Goal: Information Seeking & Learning: Find specific fact

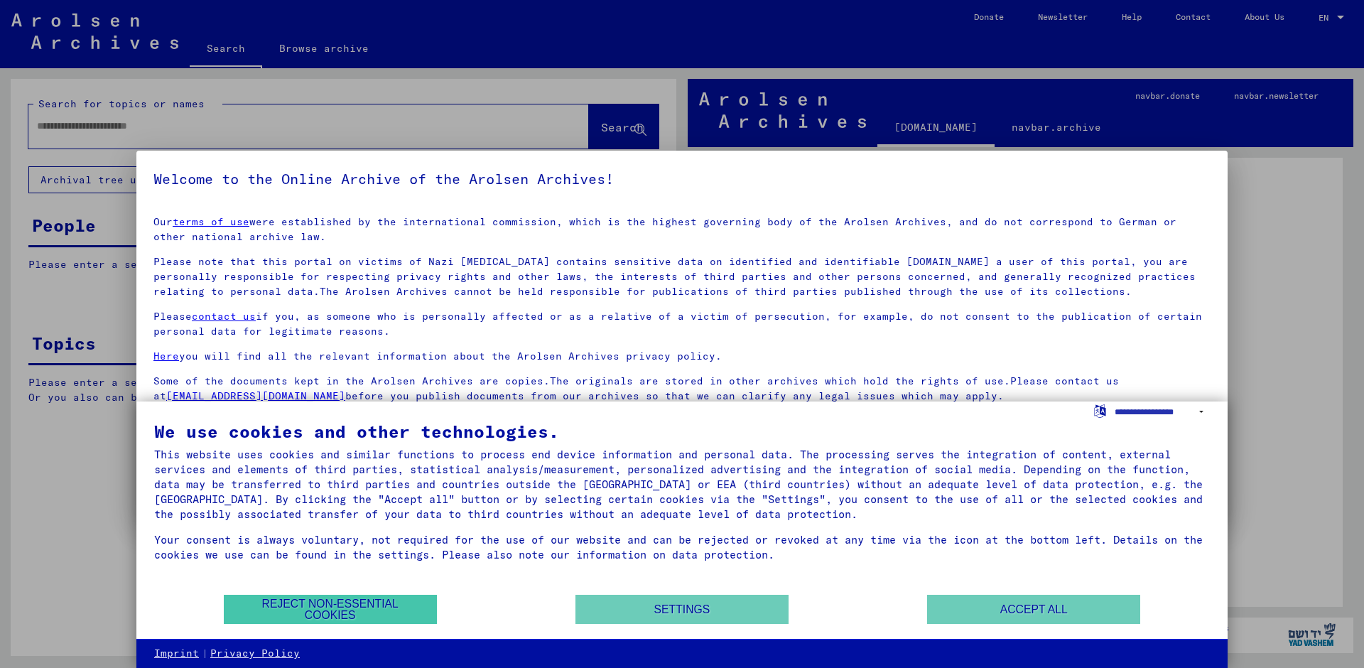
click at [346, 609] on button "Reject non-essential cookies" at bounding box center [330, 608] width 213 height 29
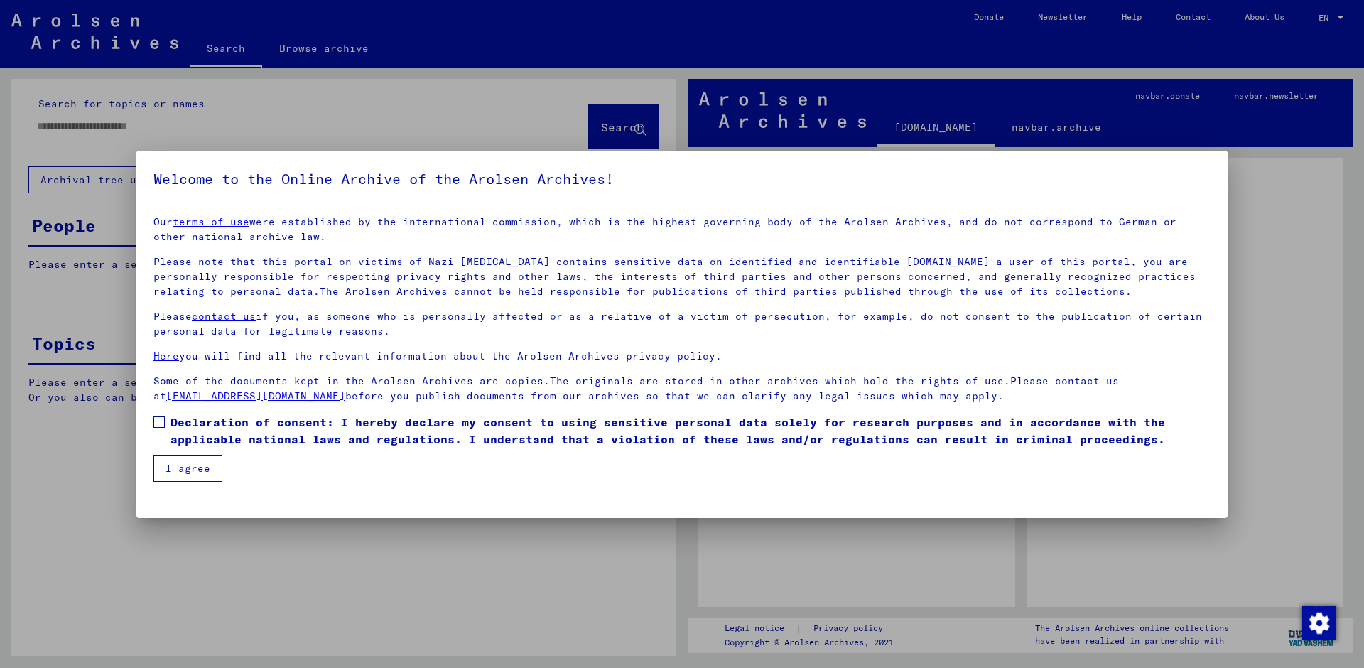
click at [187, 472] on button "I agree" at bounding box center [187, 468] width 69 height 27
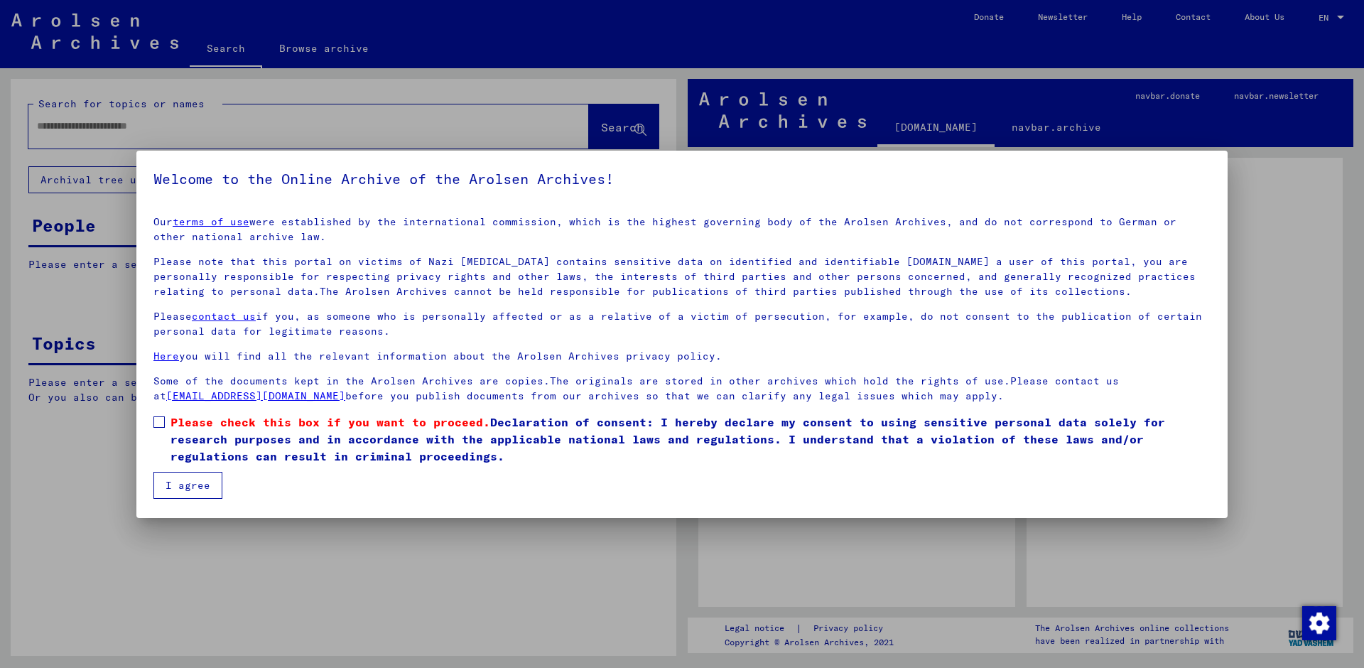
click at [163, 419] on span at bounding box center [158, 421] width 11 height 11
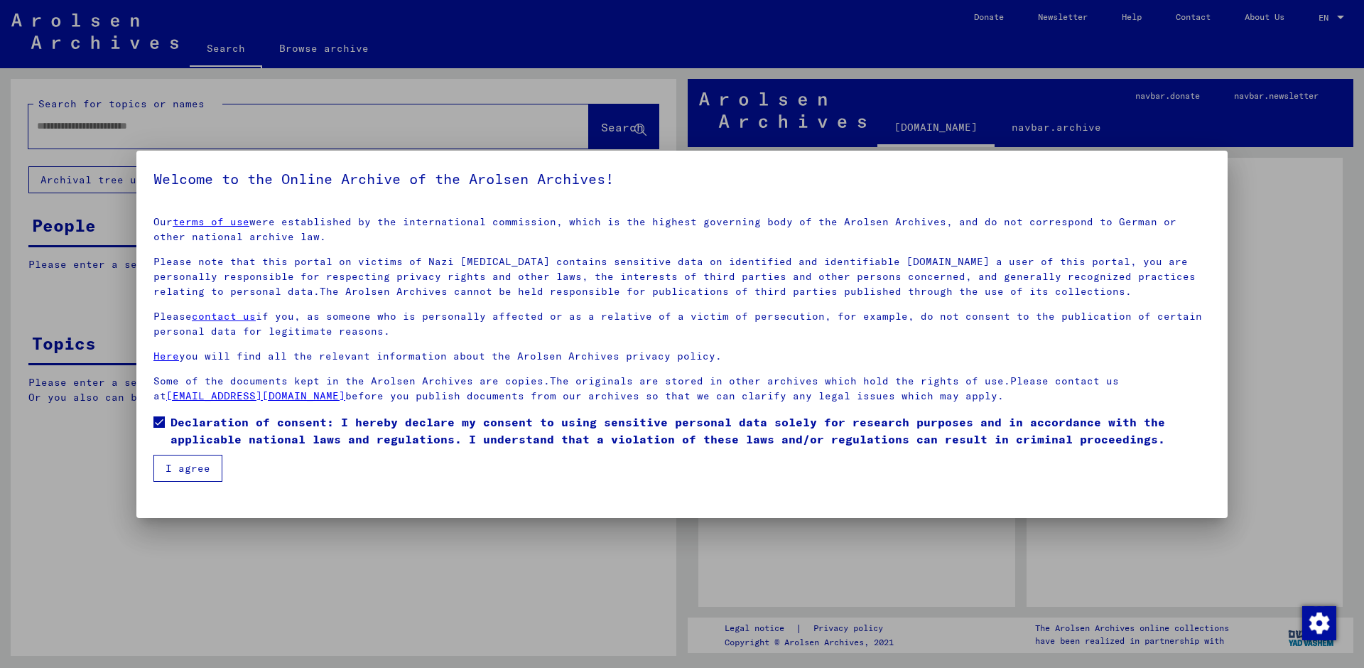
click at [187, 472] on button "I agree" at bounding box center [187, 468] width 69 height 27
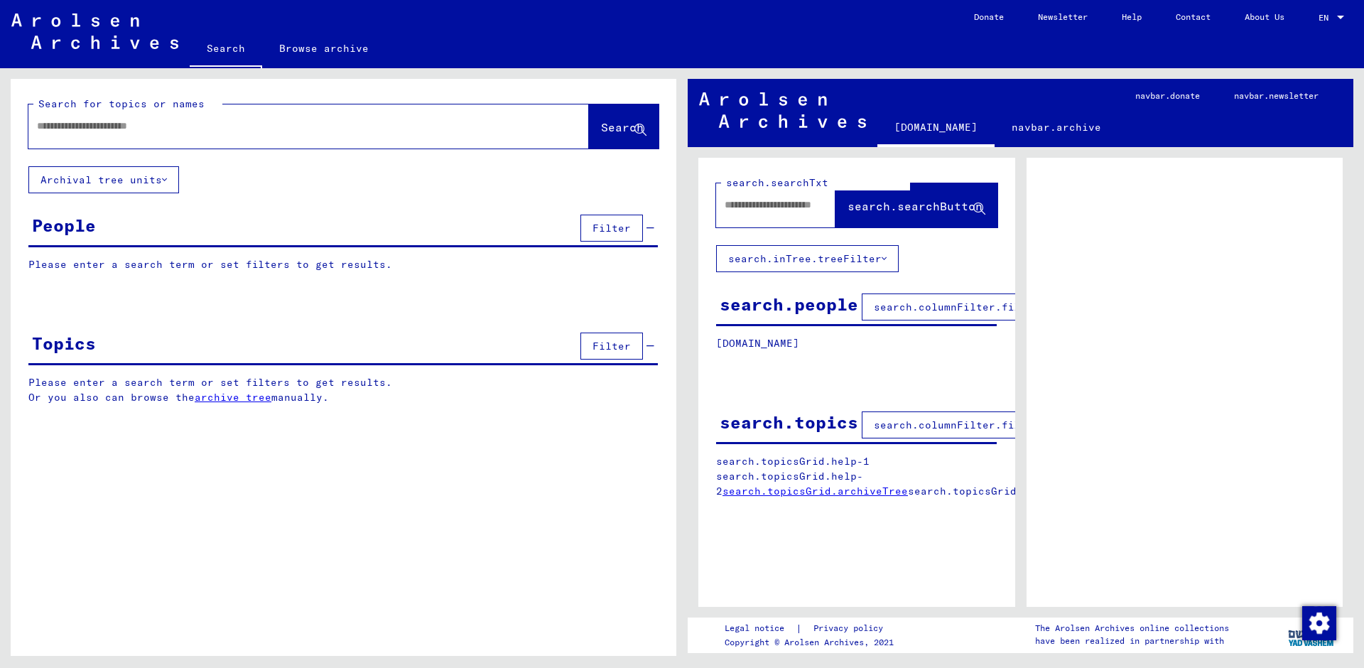
click at [85, 127] on input "text" at bounding box center [296, 126] width 518 height 15
type input "**********"
click at [605, 131] on span "Search" at bounding box center [622, 127] width 43 height 14
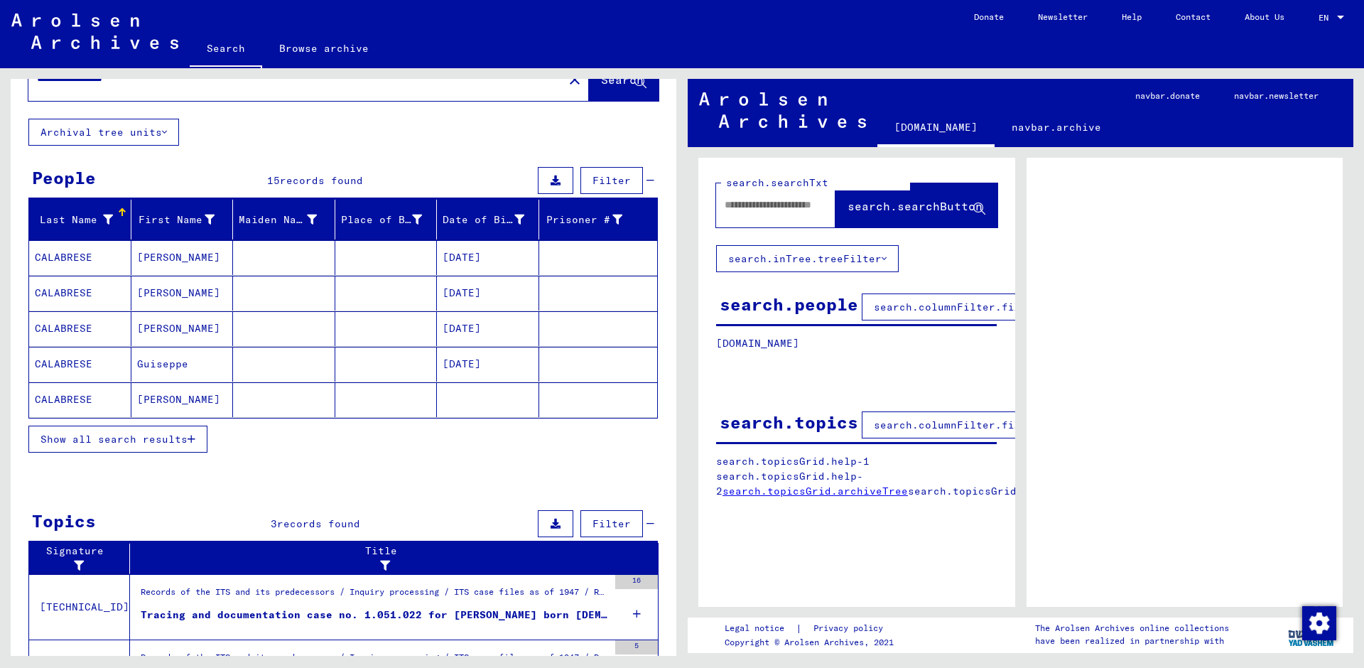
scroll to position [28, 0]
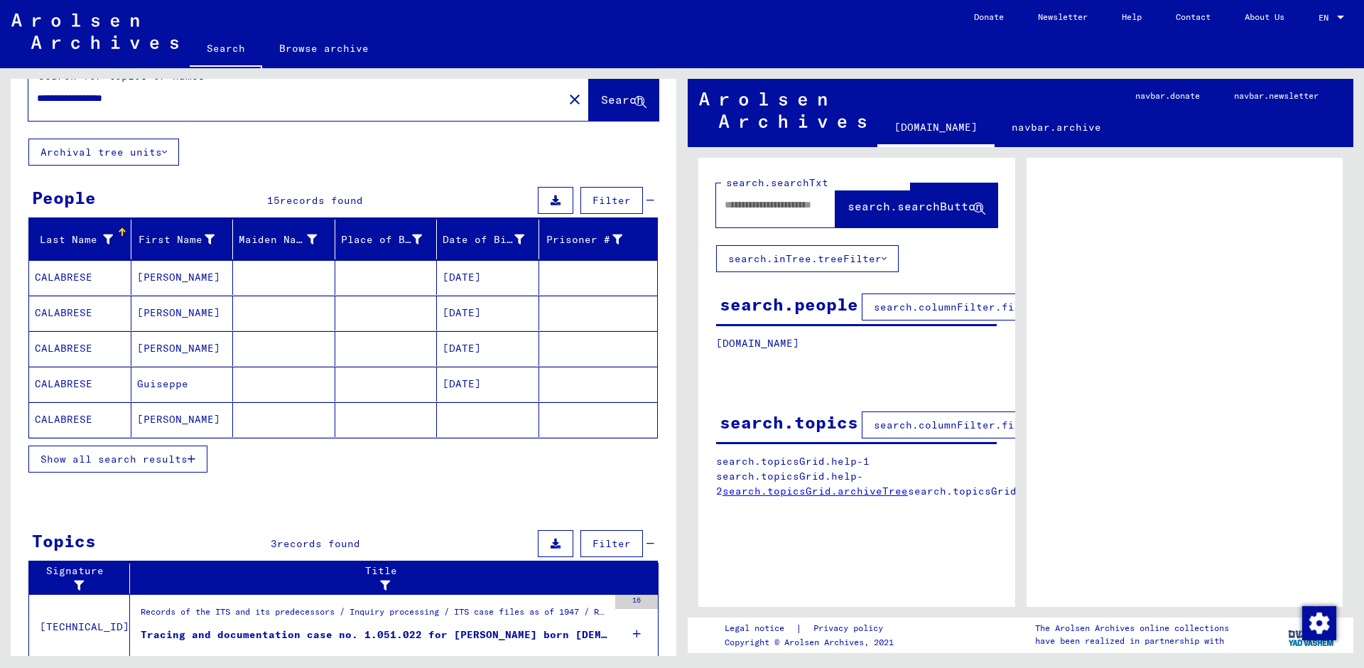
click at [93, 418] on mat-cell "CALABRESE" at bounding box center [80, 419] width 102 height 35
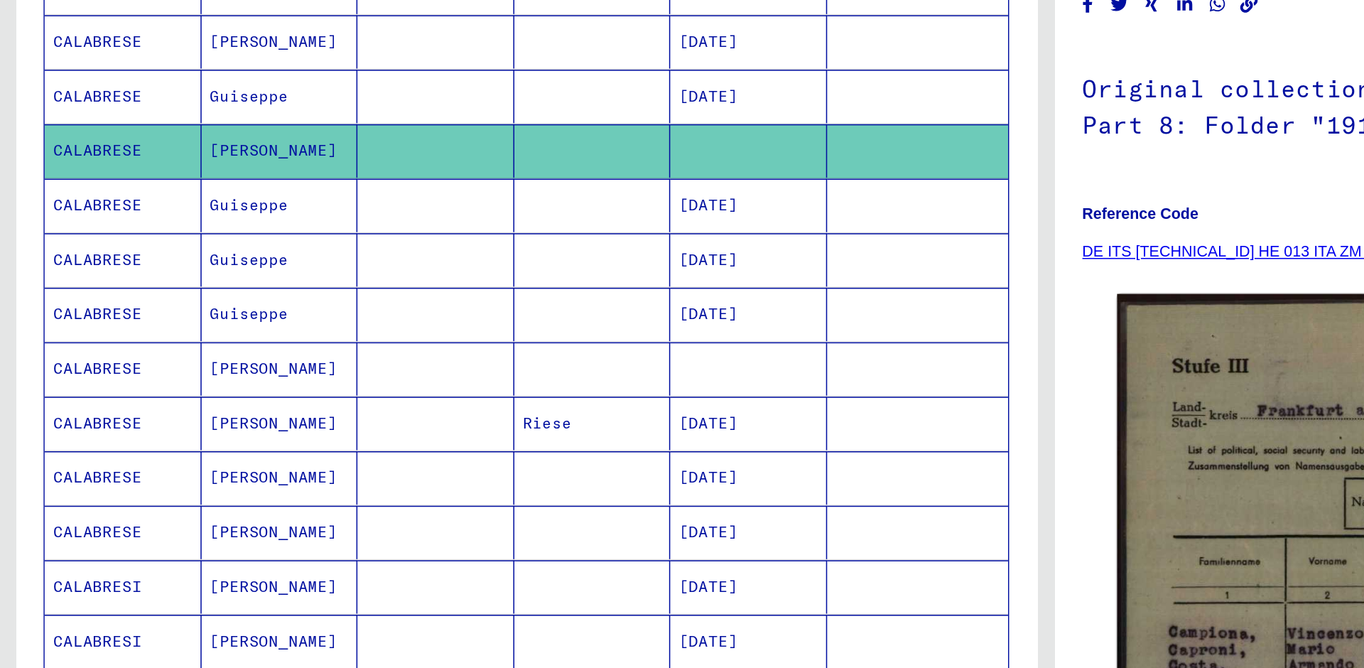
scroll to position [200, 0]
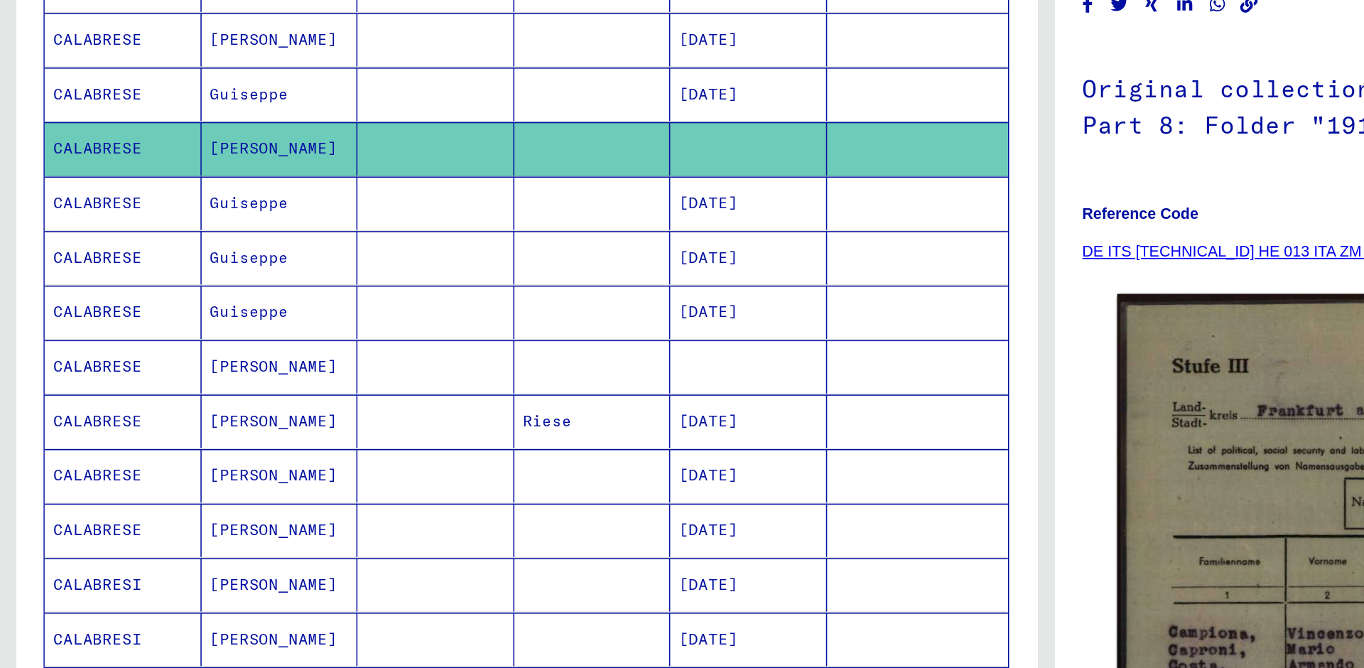
click at [90, 371] on mat-cell "CALABRESE" at bounding box center [80, 388] width 102 height 35
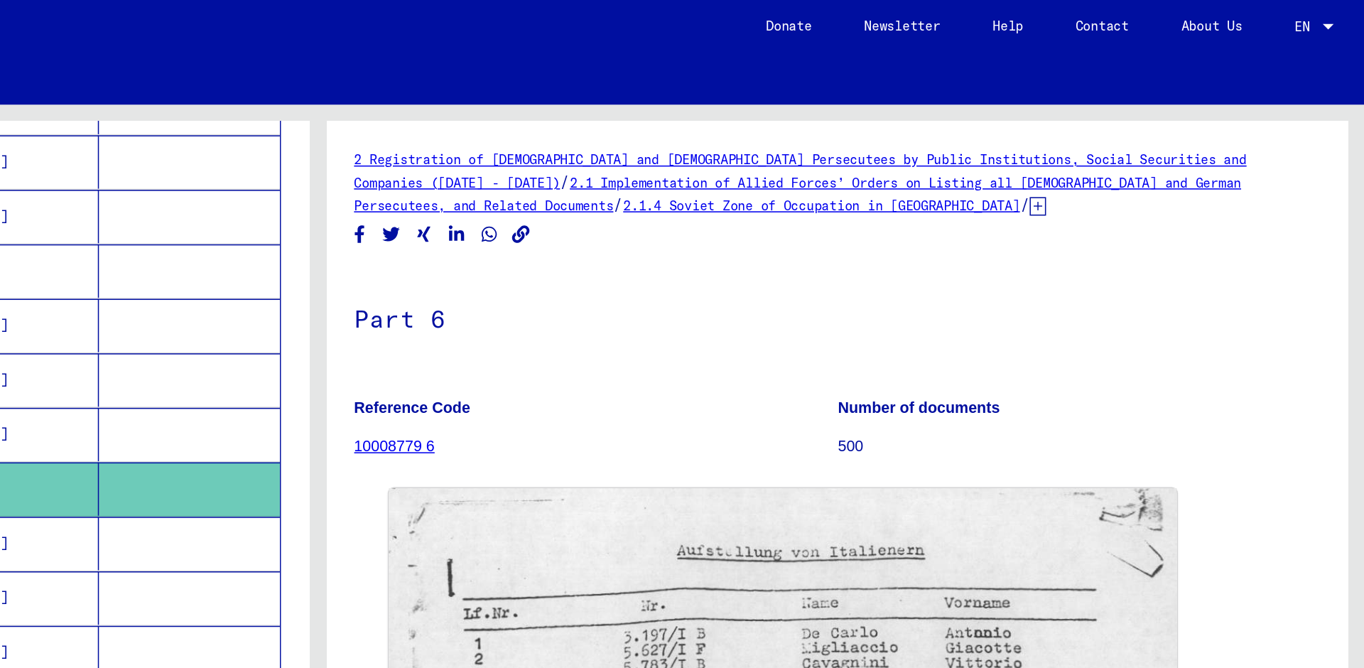
click at [1337, 16] on div at bounding box center [1340, 18] width 7 height 4
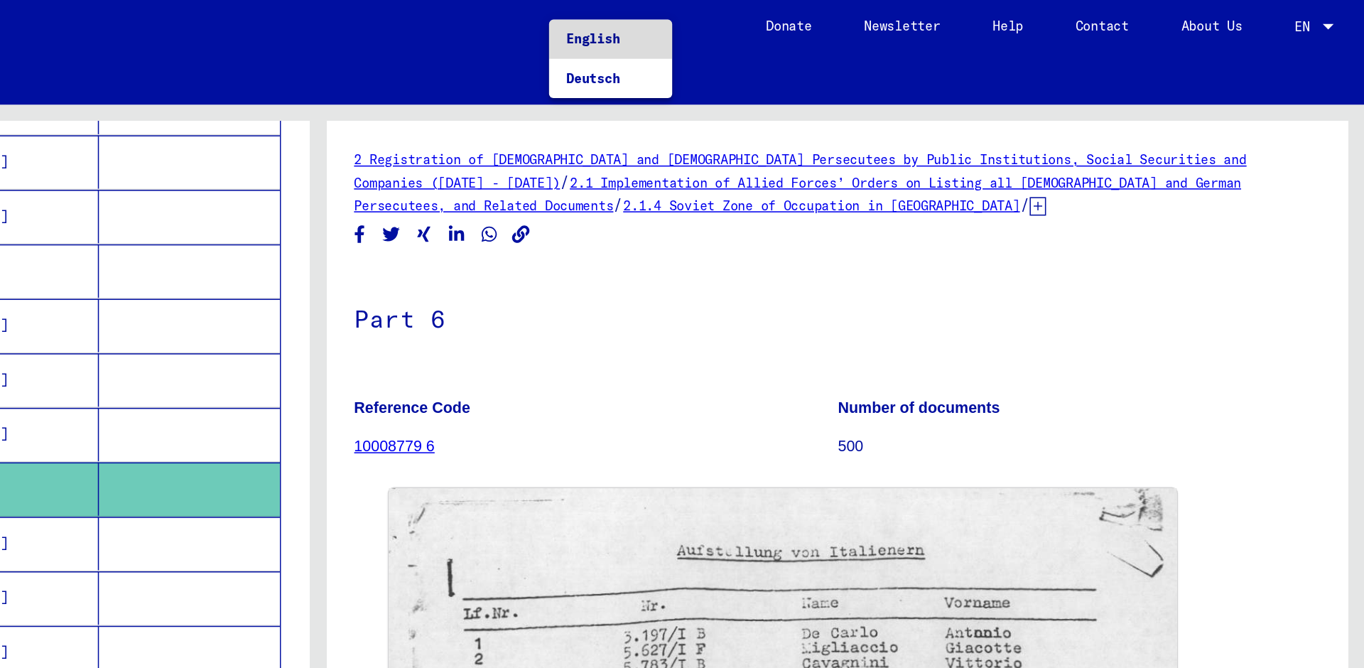
click at [844, 25] on span "English" at bounding box center [861, 25] width 35 height 11
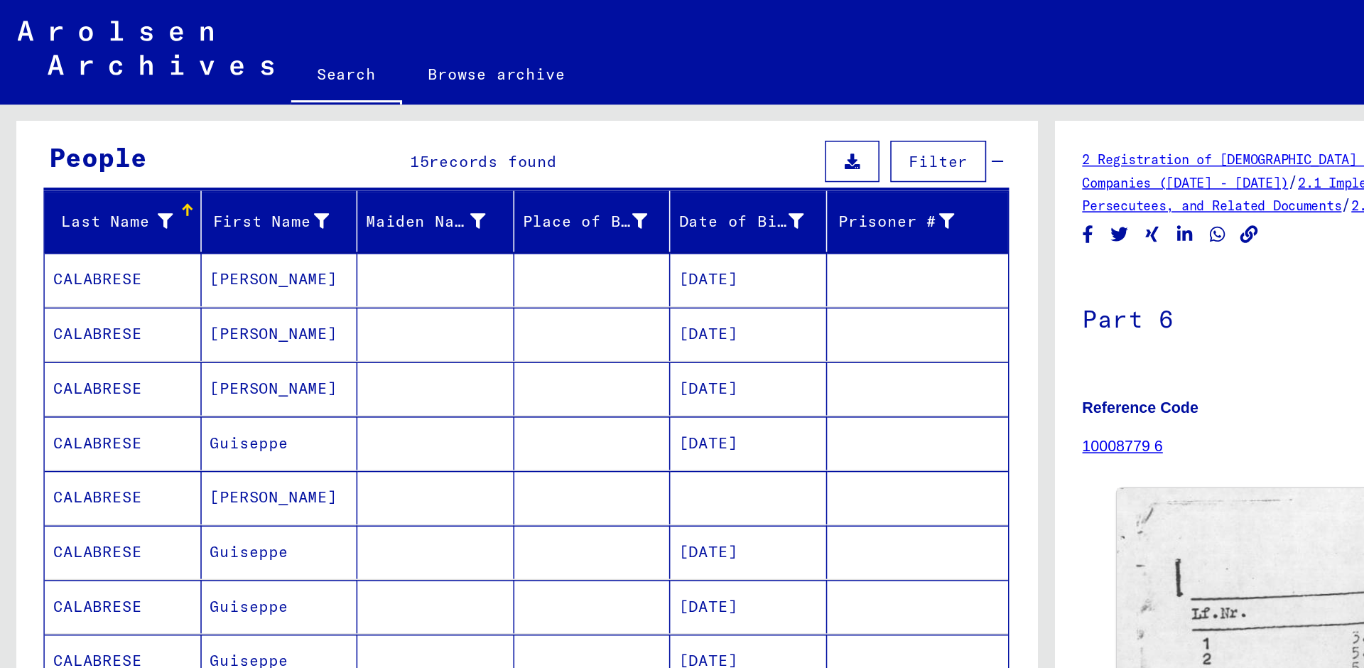
scroll to position [141, 0]
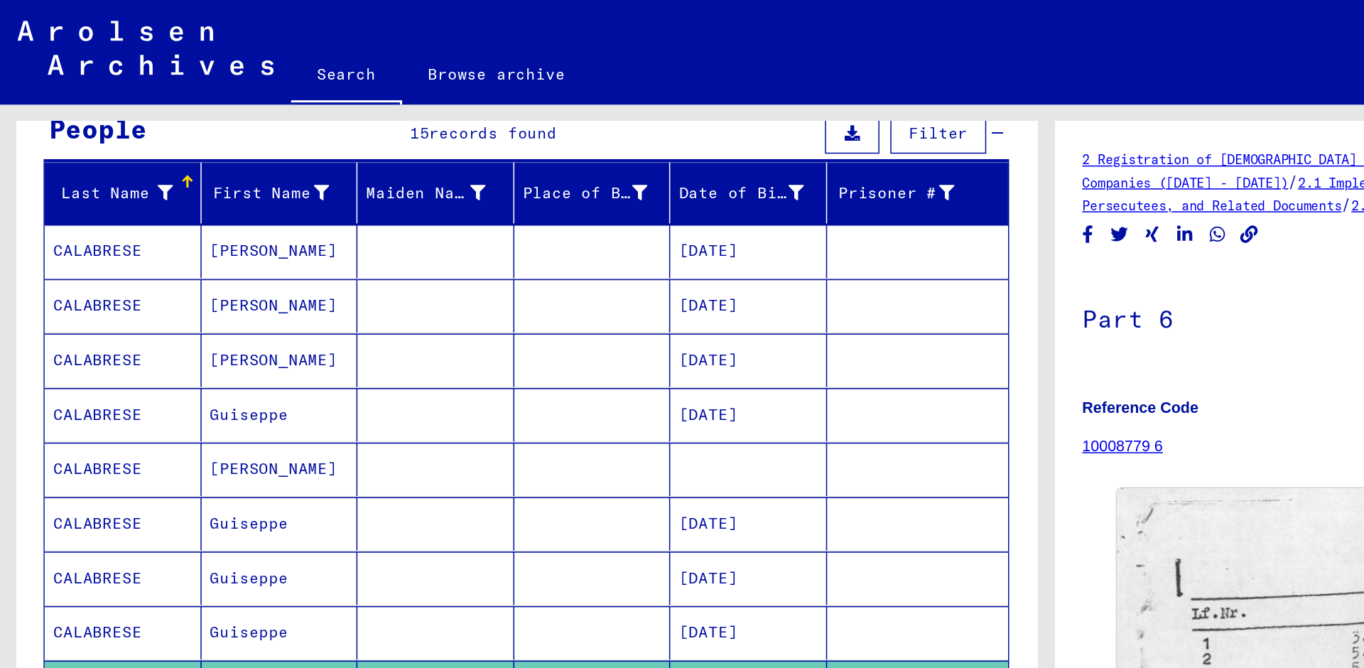
click at [91, 162] on mat-cell "CALABRESE" at bounding box center [80, 163] width 102 height 35
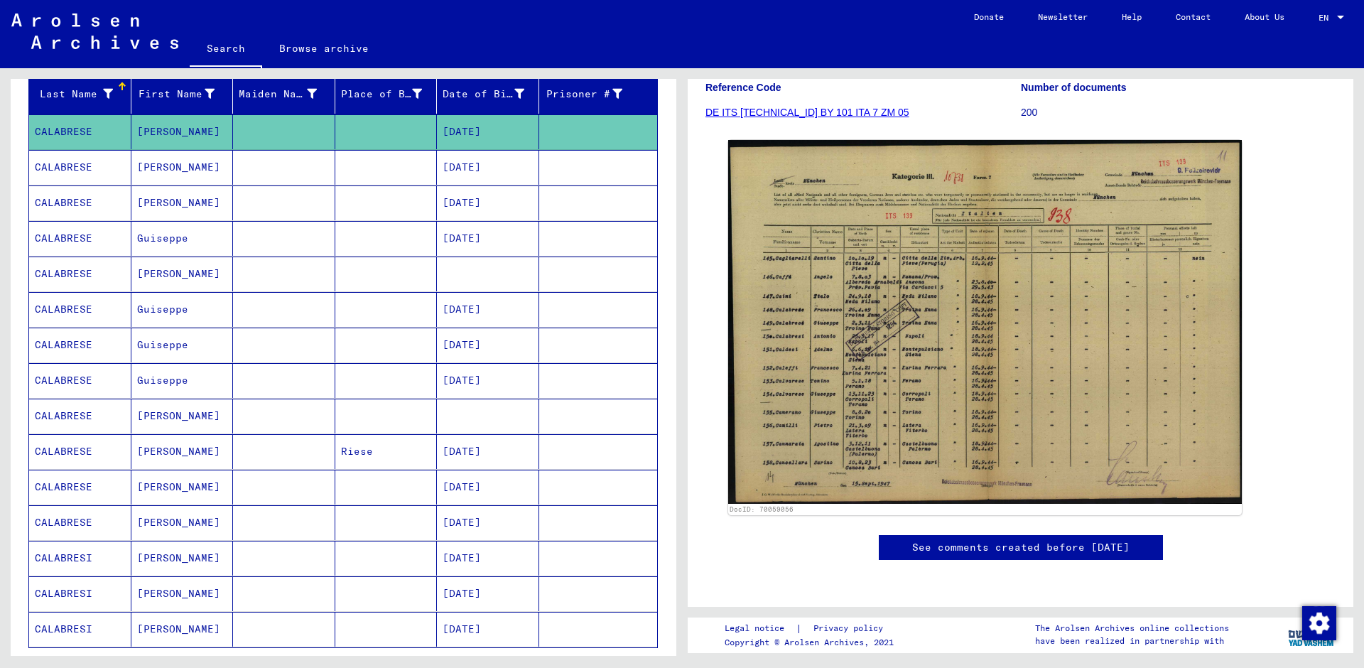
scroll to position [171, 0]
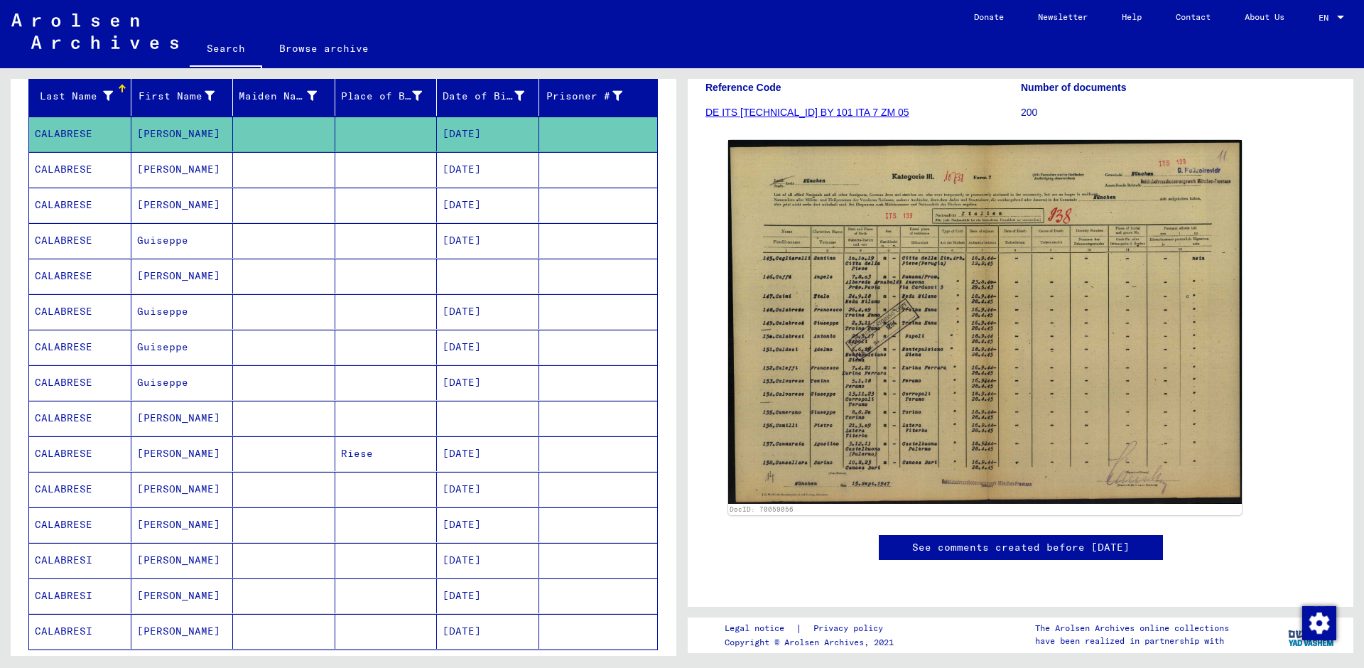
click at [472, 168] on mat-cell "[DATE]" at bounding box center [488, 169] width 102 height 35
